Goal: Navigation & Orientation: Find specific page/section

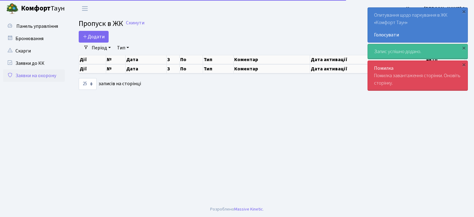
select select "25"
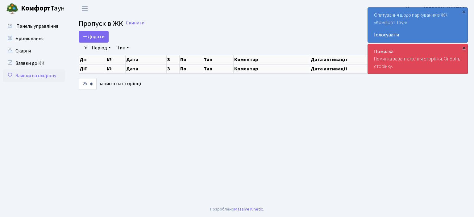
click at [465, 65] on div "Помилка Помилка завантаження сторінки. Оновіть сторінку. ×" at bounding box center [418, 59] width 100 height 30
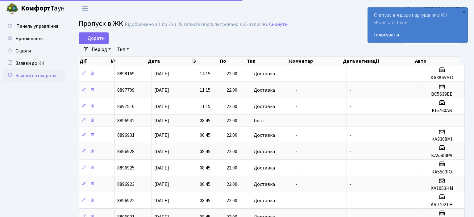
select select "25"
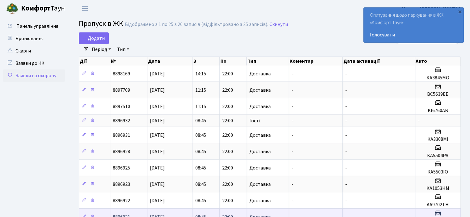
drag, startPoint x: 85, startPoint y: 206, endPoint x: 101, endPoint y: 208, distance: 15.9
